Goal: Answer question/provide support

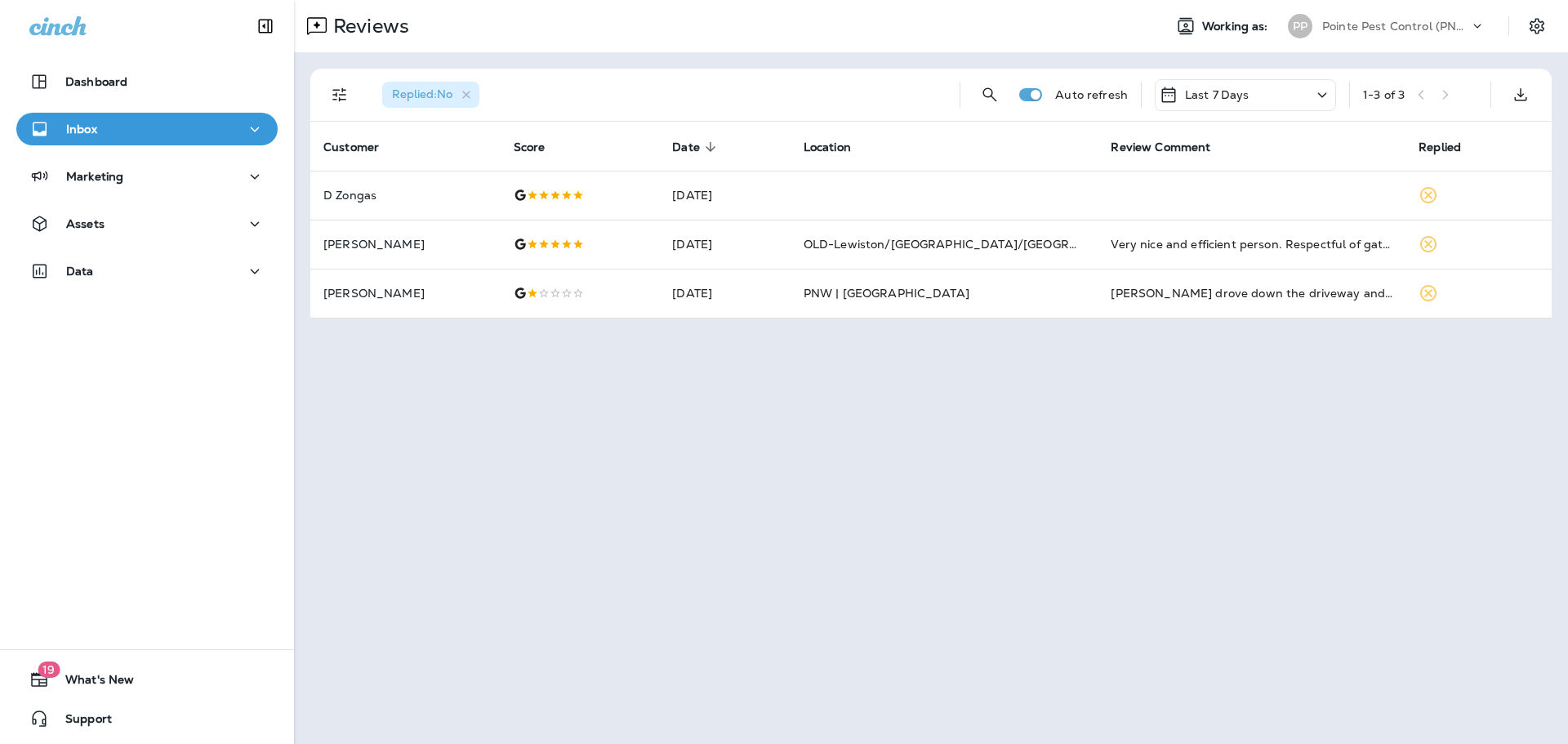
click at [1393, 33] on div "Pointe Pest Control (PNW)" at bounding box center [1395, 26] width 147 height 24
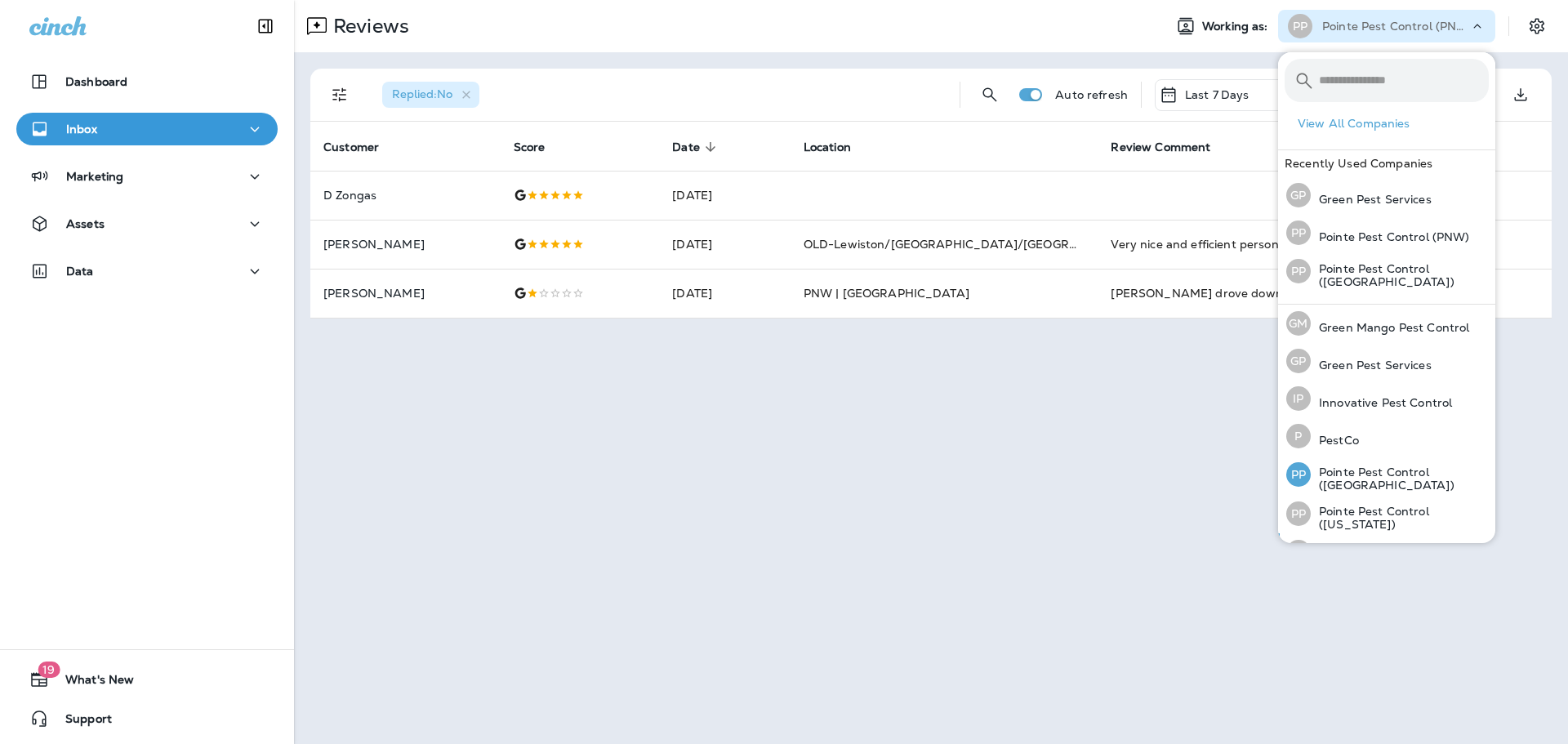
scroll to position [67, 0]
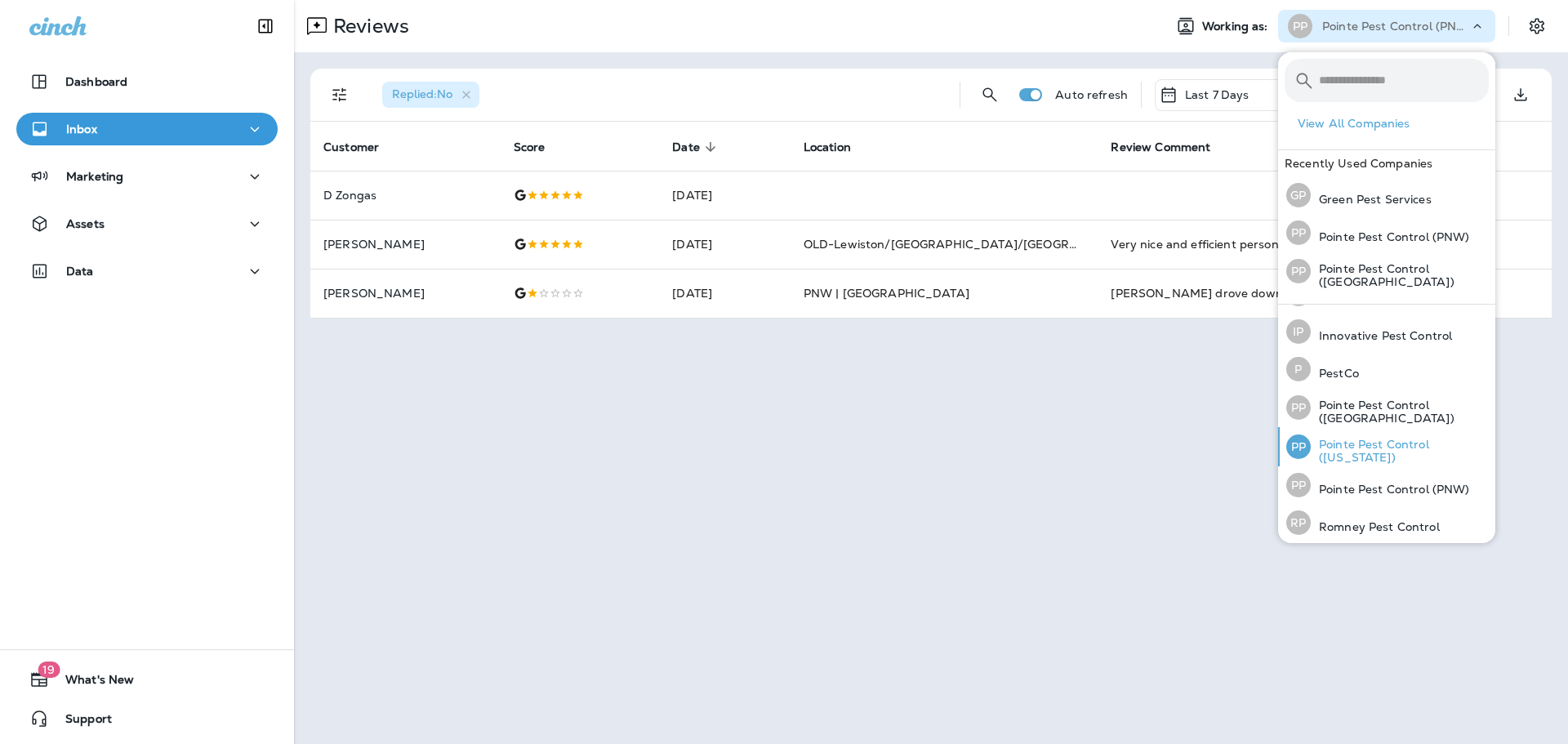
click at [1410, 451] on p "Pointe Pest Control ([US_STATE])" at bounding box center [1400, 451] width 178 height 26
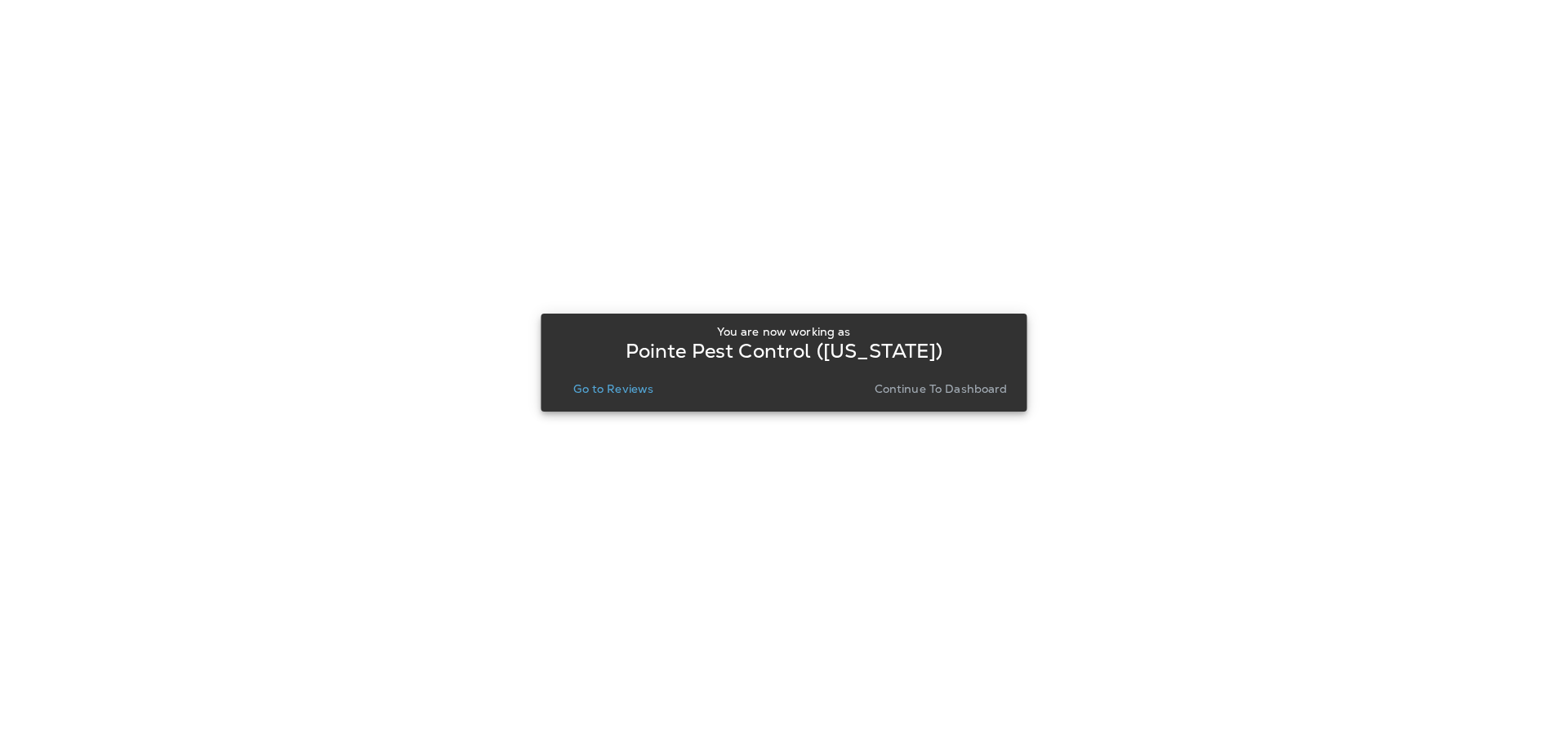
click at [628, 388] on p "Go to Reviews" at bounding box center [613, 388] width 80 height 13
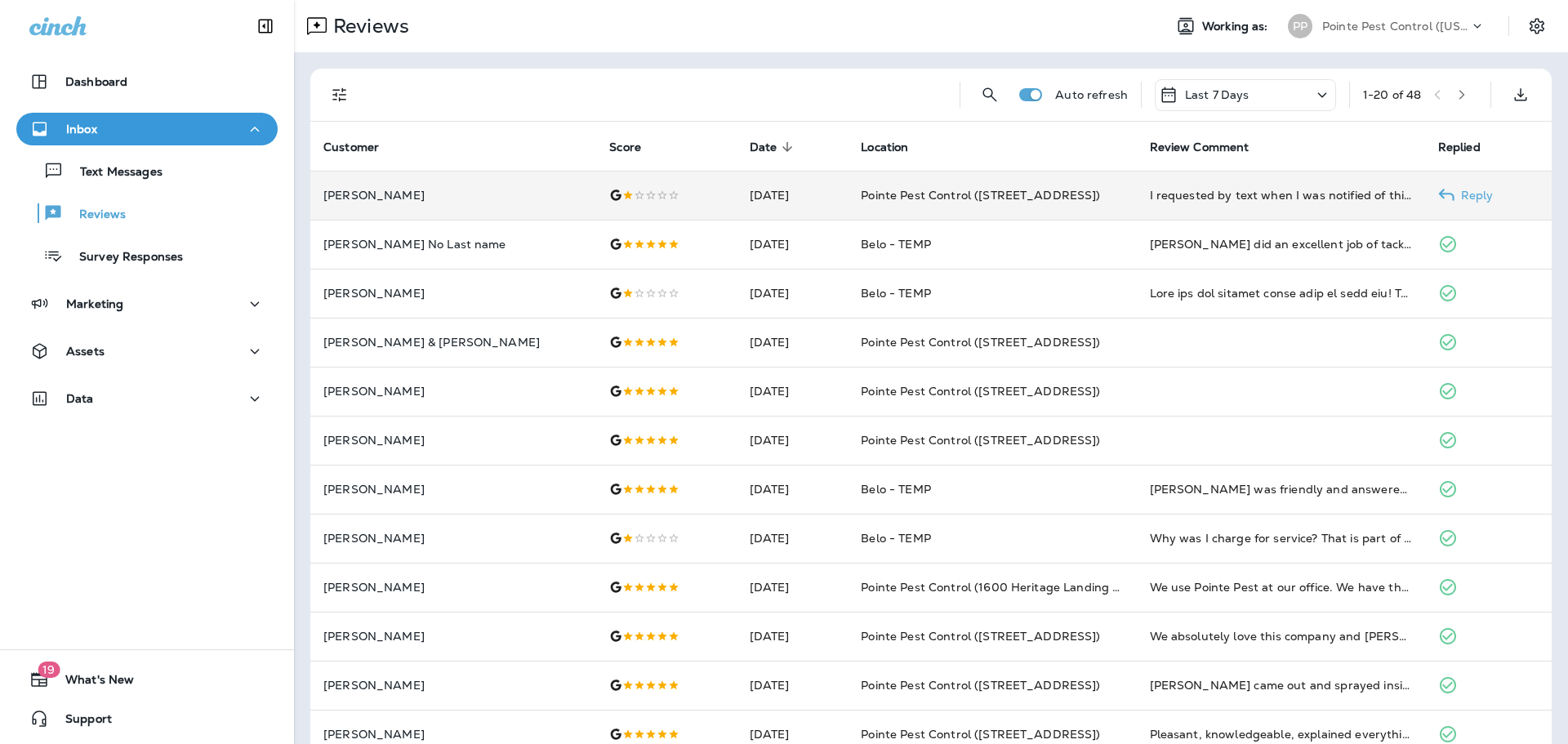
click at [596, 198] on td at bounding box center [666, 195] width 140 height 49
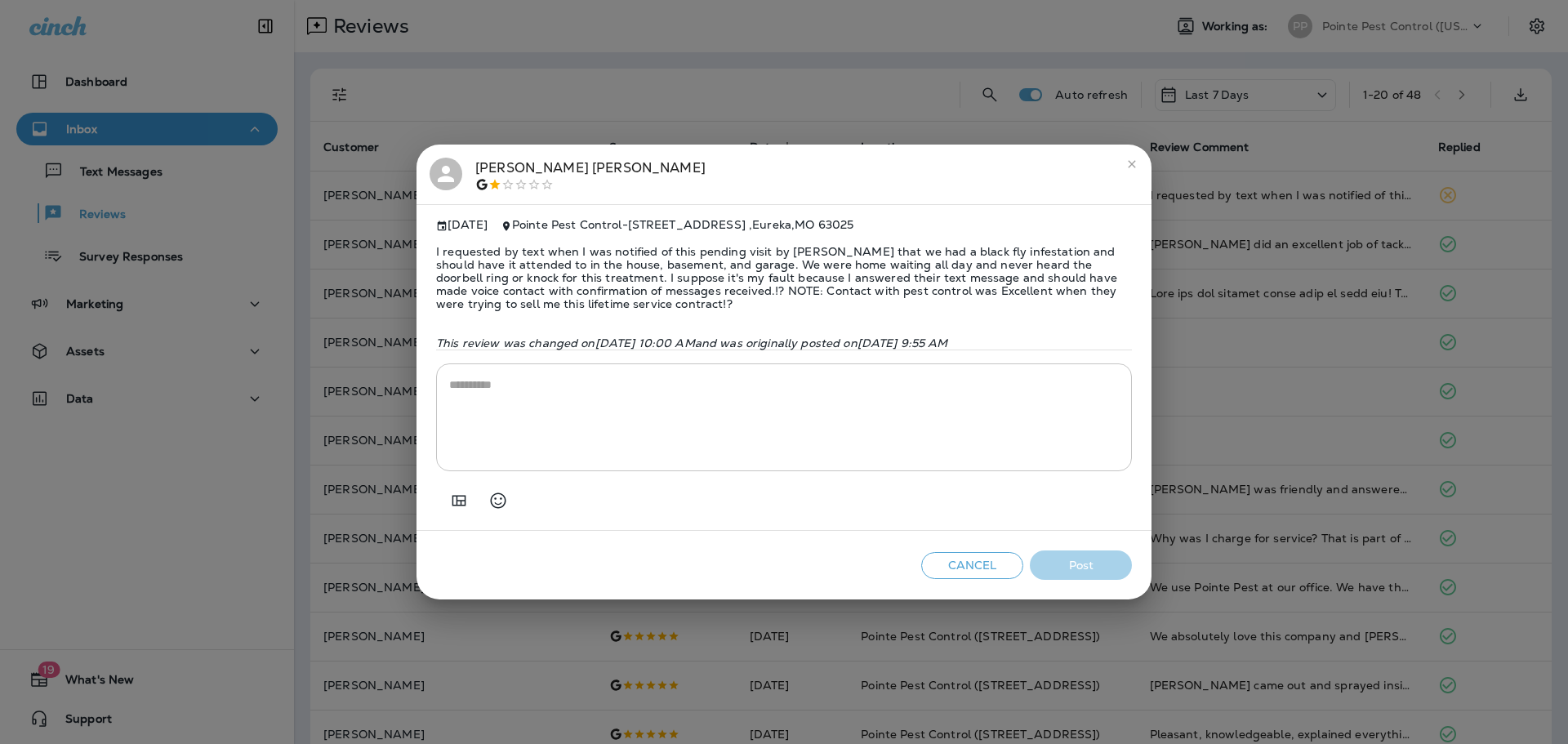
click at [603, 38] on div "[PERSON_NAME] [DATE] Pointe Pest Control - [STREET_ADDRESS] I requested by text…" at bounding box center [784, 372] width 1568 height 744
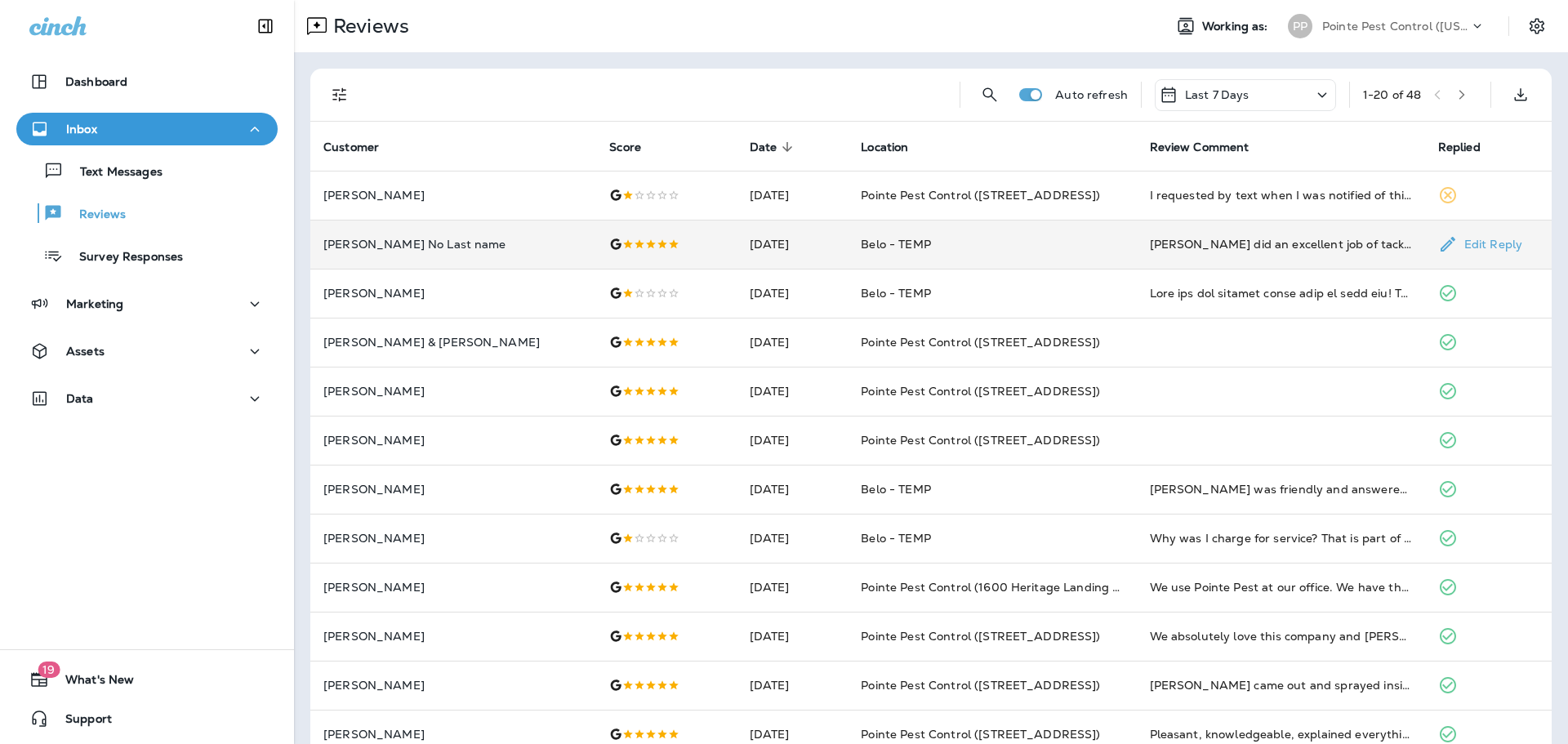
click at [641, 250] on div at bounding box center [665, 245] width 114 height 13
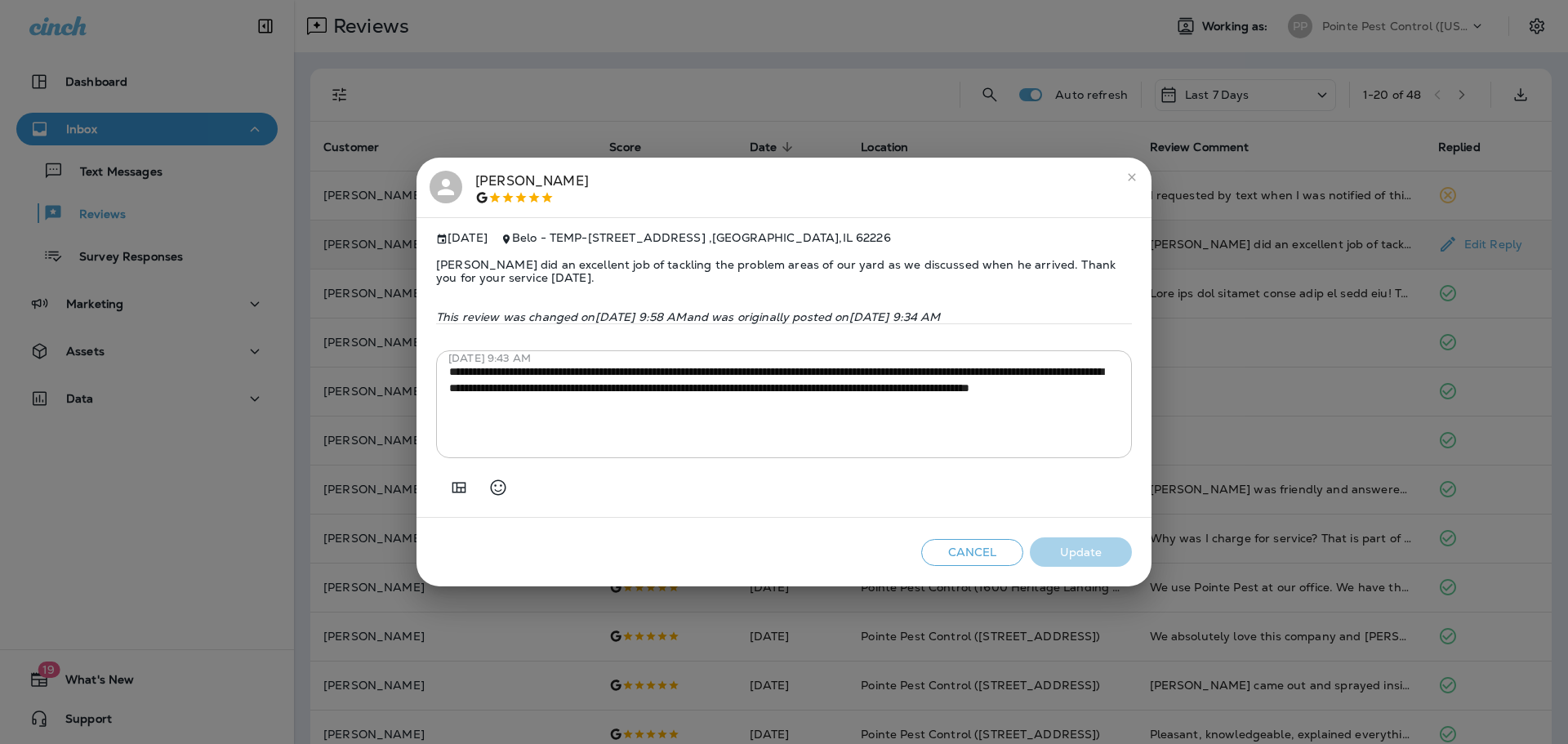
click at [589, 157] on h2 "[PERSON_NAME]" at bounding box center [784, 187] width 735 height 61
drag, startPoint x: 578, startPoint y: 136, endPoint x: 578, endPoint y: 148, distance: 12.0
click at [578, 136] on div "**********" at bounding box center [784, 372] width 1568 height 744
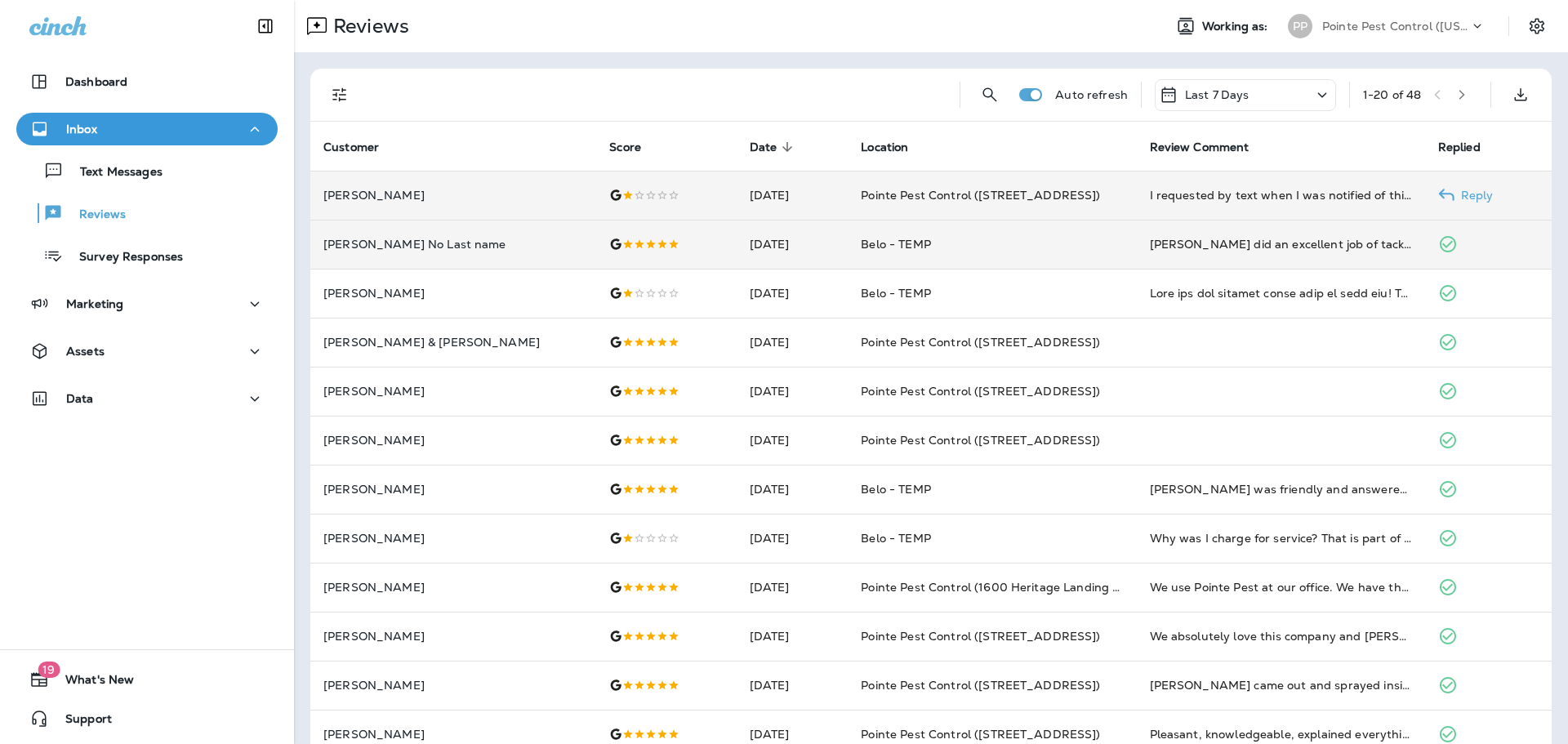
click at [596, 211] on td at bounding box center [666, 195] width 140 height 49
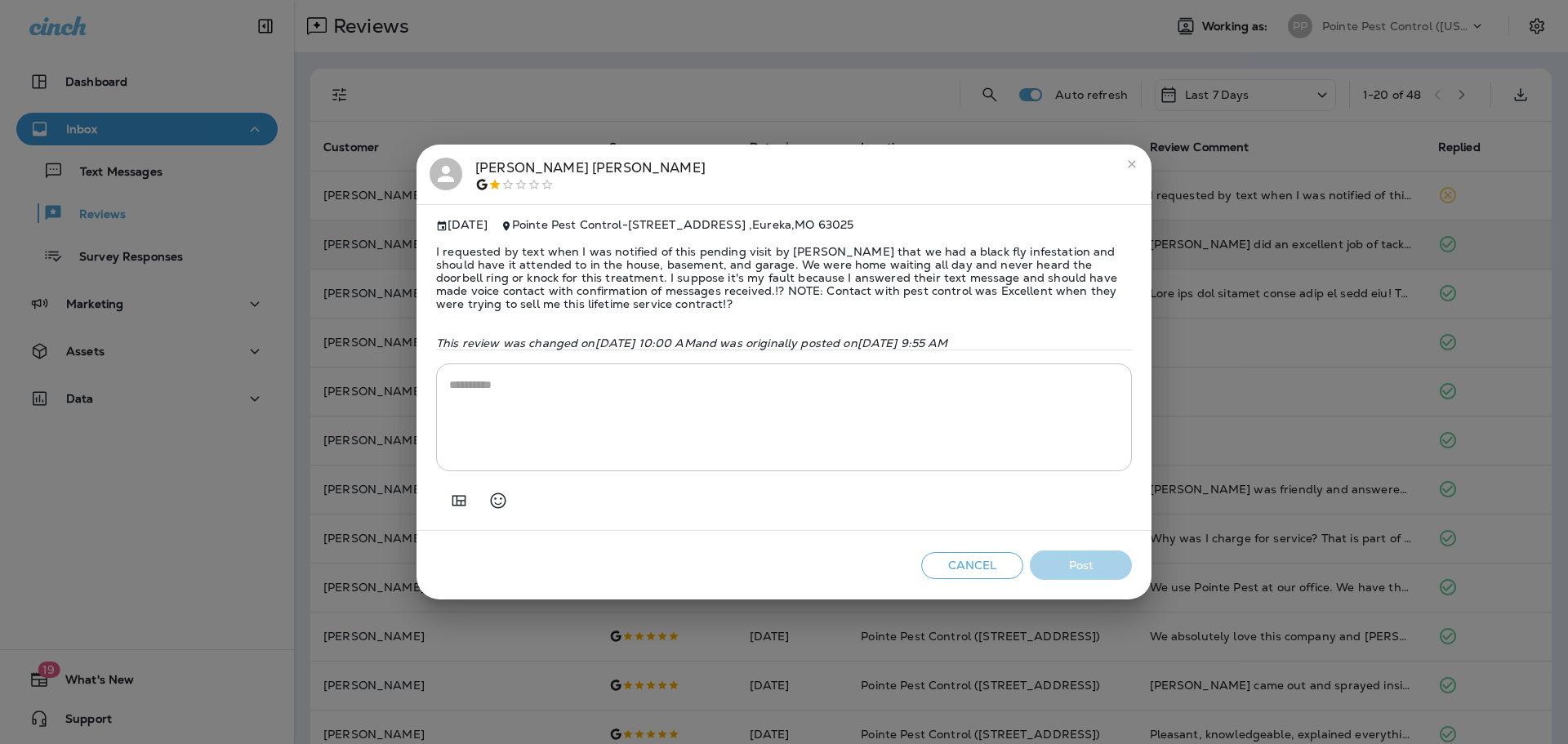
click at [441, 169] on icon at bounding box center [446, 173] width 24 height 24
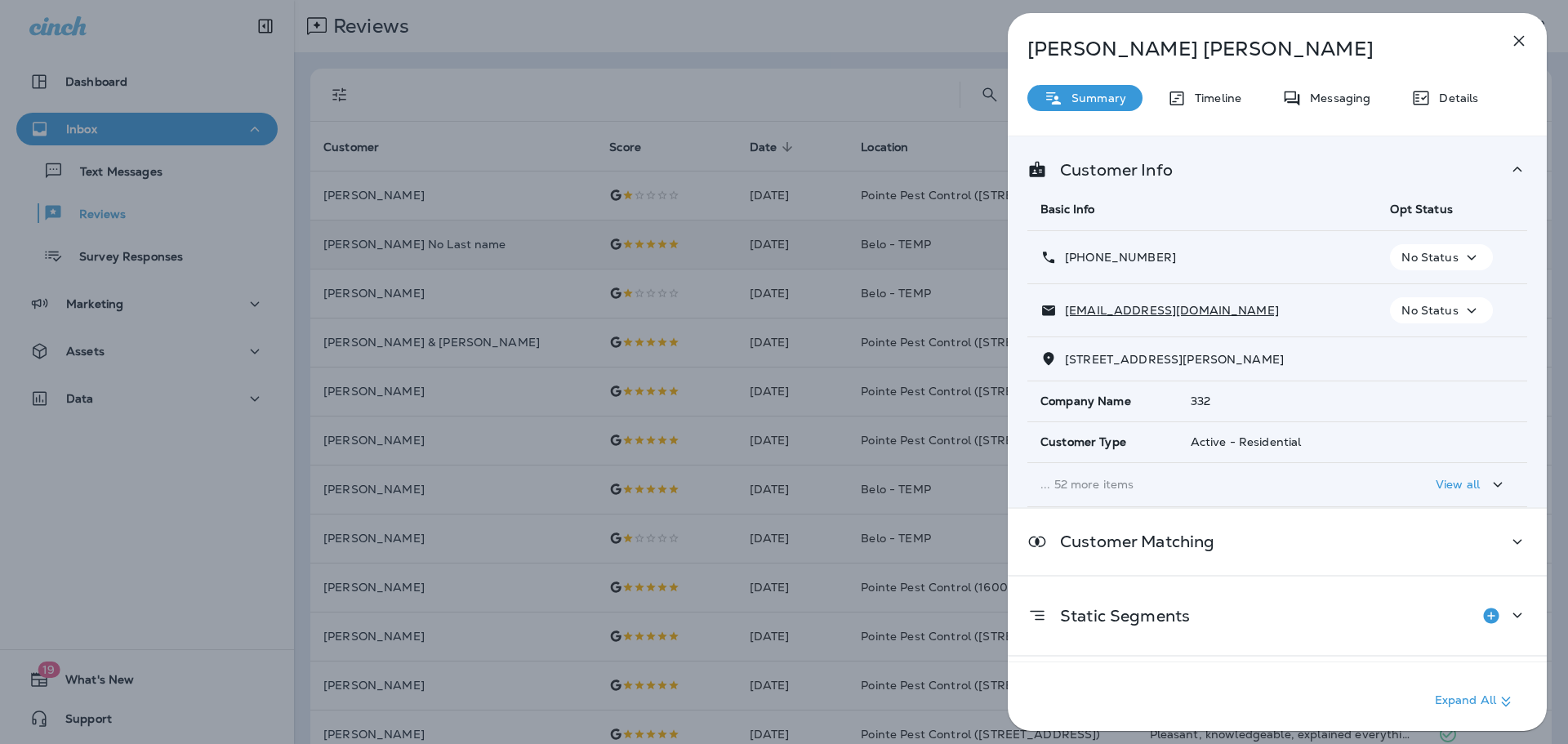
drag, startPoint x: 1183, startPoint y: 256, endPoint x: 1078, endPoint y: 262, distance: 105.2
click at [1078, 262] on div "[PHONE_NUMBER]" at bounding box center [1201, 257] width 324 height 17
copy p "[PHONE_NUMBER]"
drag, startPoint x: 588, startPoint y: 92, endPoint x: 592, endPoint y: 101, distance: 9.8
click at [588, 92] on div "[PERSON_NAME] Summary Timeline Messaging Details Customer Info Basic Info Opt S…" at bounding box center [784, 372] width 1568 height 744
